Goal: Find specific page/section

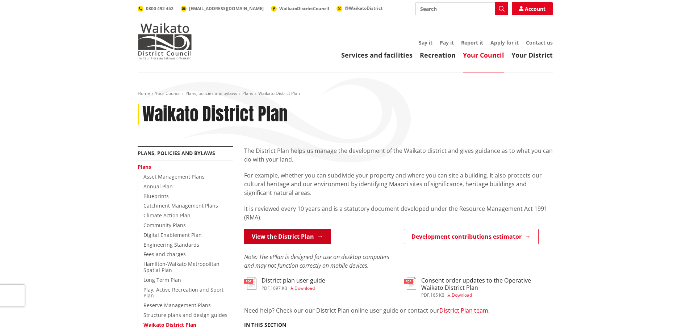
click at [284, 238] on link "View the District Plan" at bounding box center [287, 236] width 87 height 15
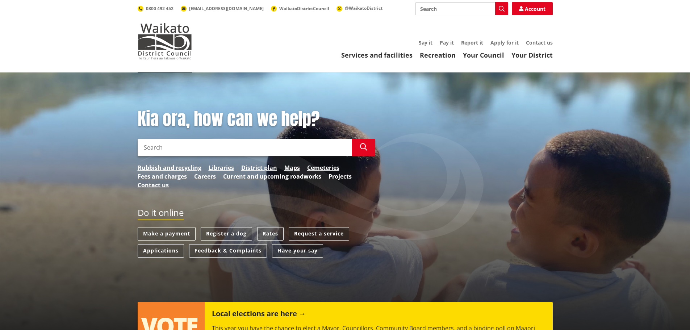
click at [302, 230] on link "Request a service" at bounding box center [319, 233] width 60 height 13
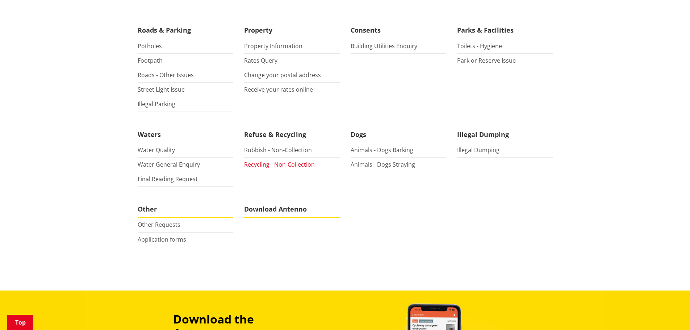
scroll to position [217, 0]
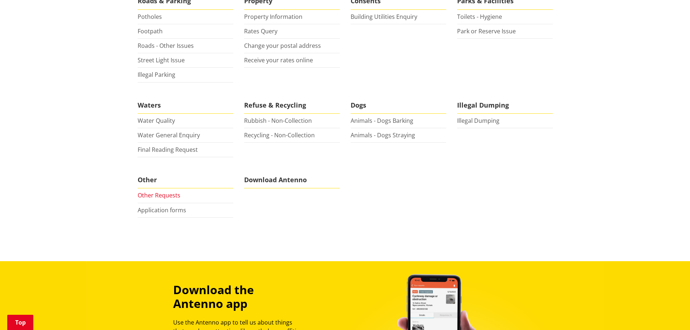
click at [156, 196] on link "Other Requests" at bounding box center [159, 195] width 43 height 8
